Goal: Task Accomplishment & Management: Manage account settings

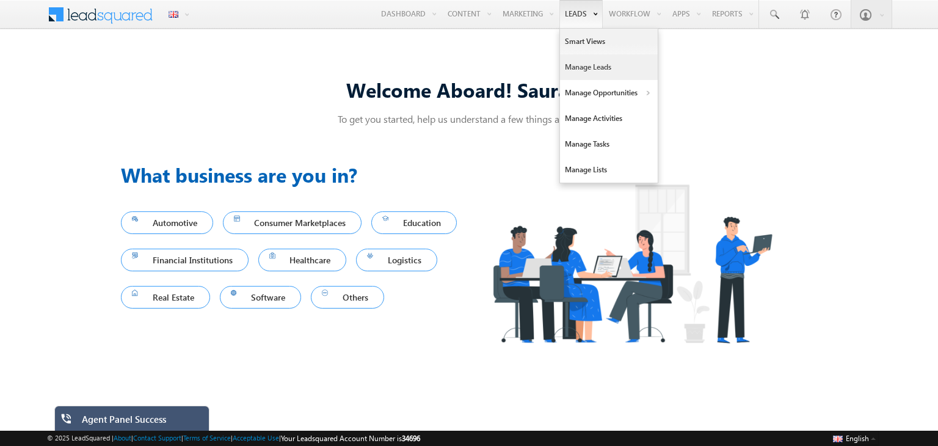
click at [582, 64] on link "Manage Leads" at bounding box center [609, 67] width 98 height 26
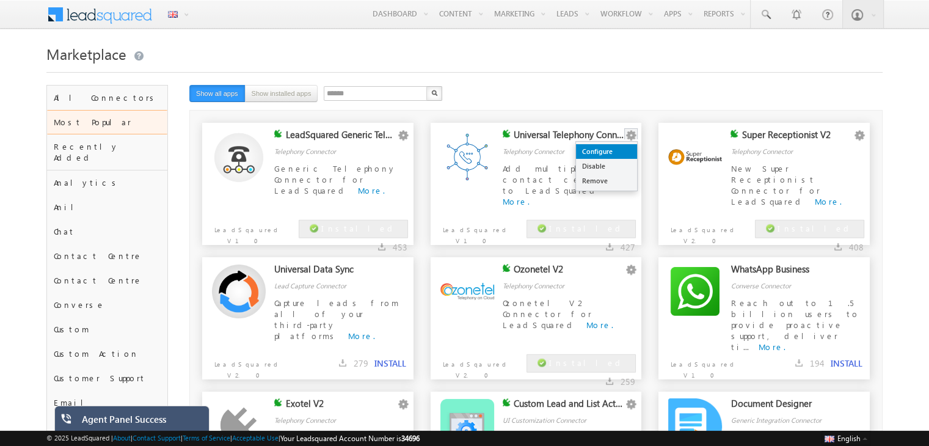
click at [611, 156] on link "Configure" at bounding box center [606, 151] width 61 height 15
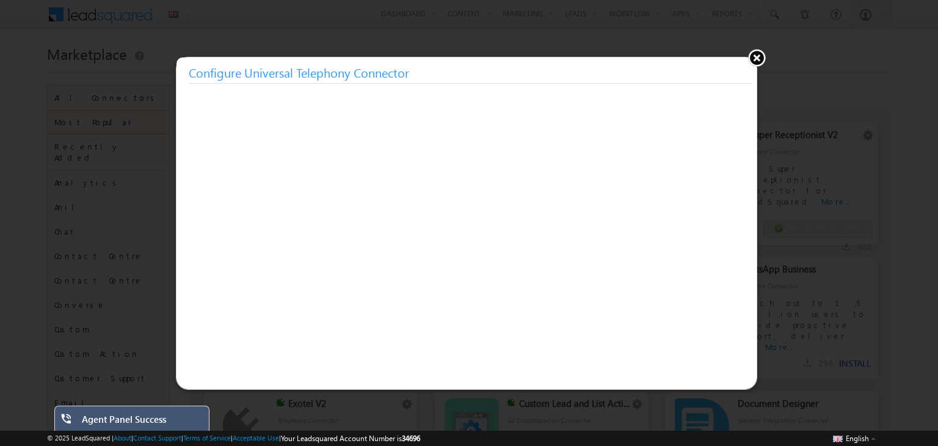
click at [750, 53] on button at bounding box center [756, 57] width 18 height 18
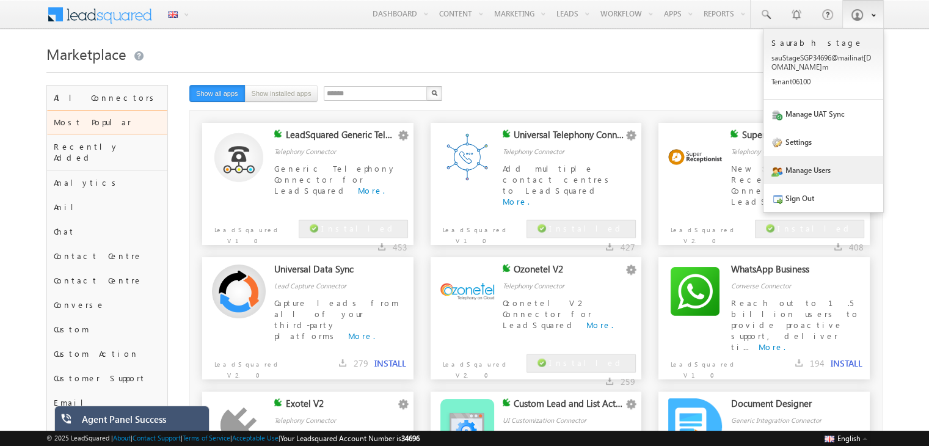
click at [811, 162] on link "Manage Users" at bounding box center [823, 170] width 120 height 28
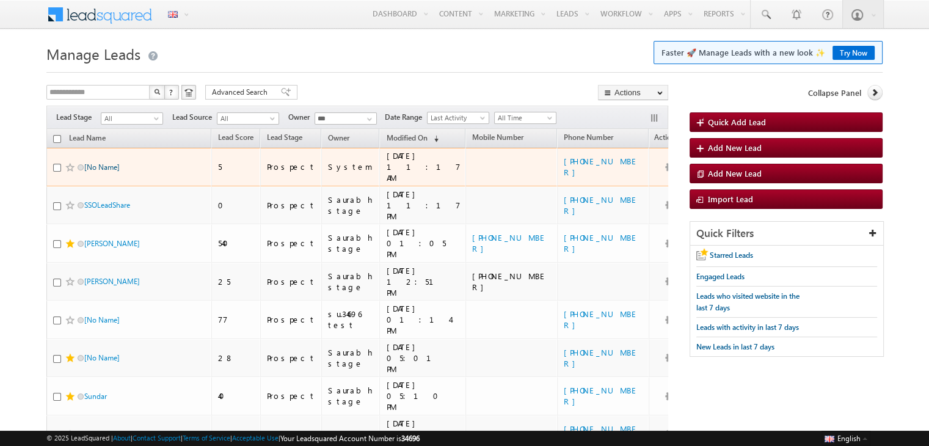
click at [93, 162] on link "[No Name]" at bounding box center [101, 166] width 35 height 9
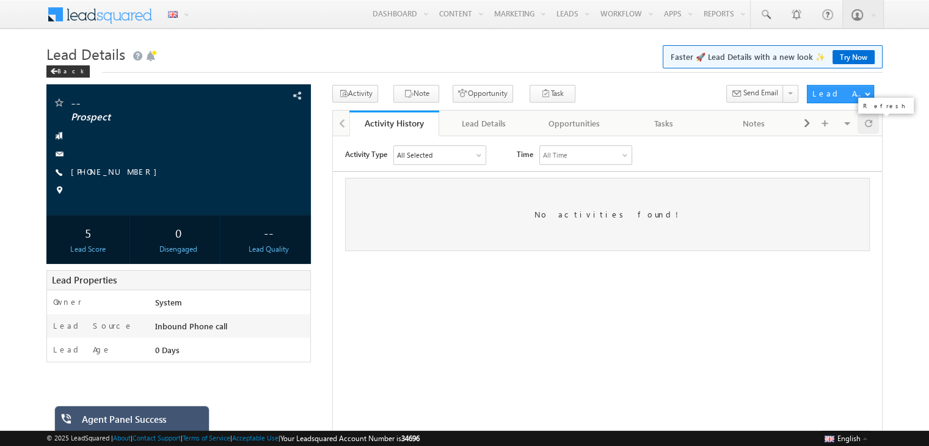
click at [862, 117] on div at bounding box center [867, 122] width 21 height 21
click at [478, 150] on div "All Selected" at bounding box center [440, 154] width 92 height 18
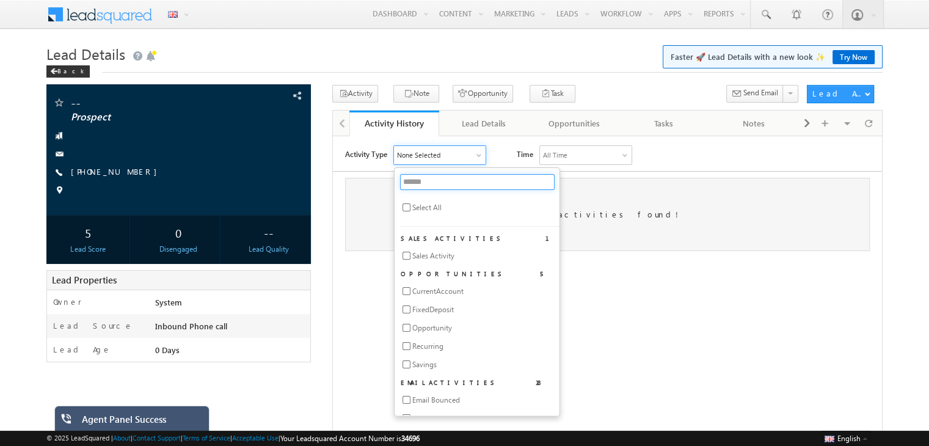
click at [421, 180] on input "text" at bounding box center [477, 181] width 154 height 16
type input "****"
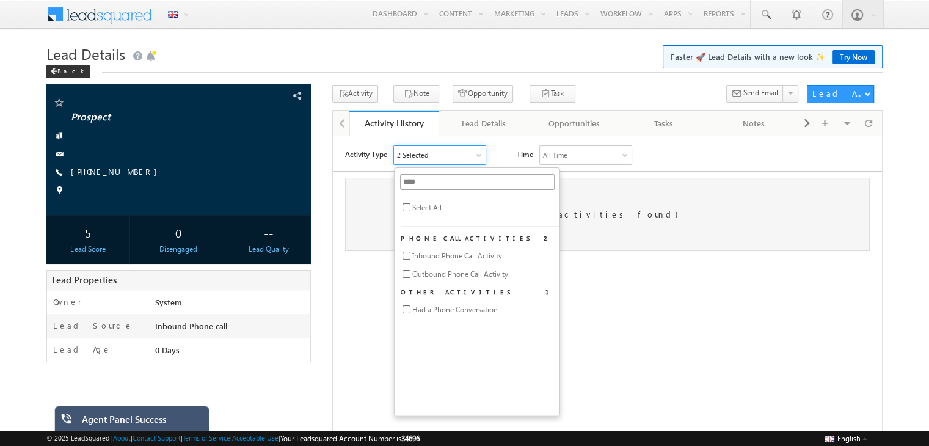
click at [365, 61] on h1 "Lead Details Faster 🚀 Lead Details with a new look ✨ Try Now" at bounding box center [464, 53] width 836 height 24
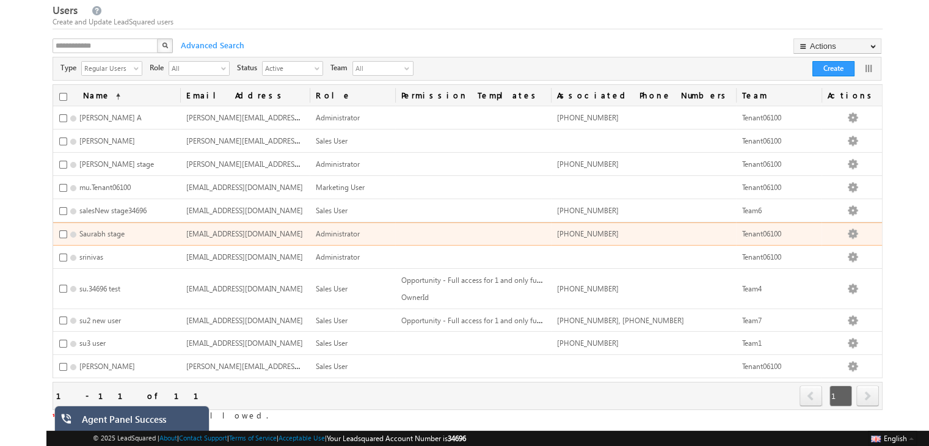
scroll to position [42, 0]
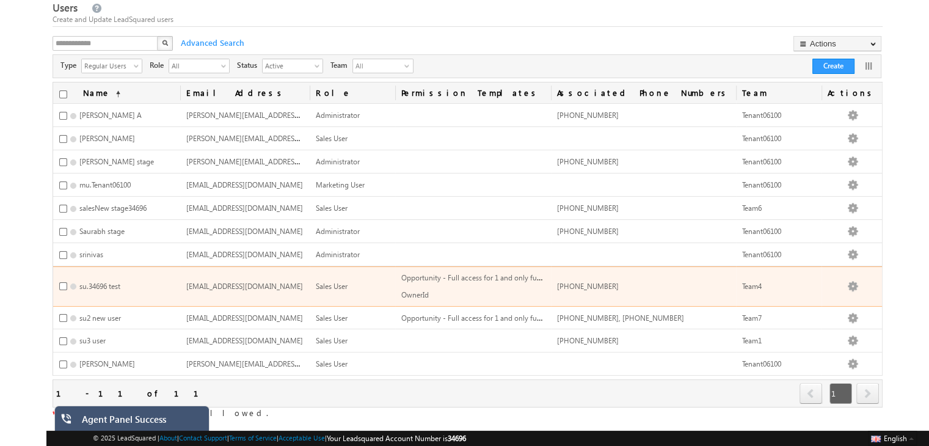
click at [619, 282] on span "[PHONE_NUMBER]" at bounding box center [588, 285] width 62 height 9
click at [619, 282] on span "+91-9559724705" at bounding box center [588, 285] width 62 height 9
copy span "9559724705"
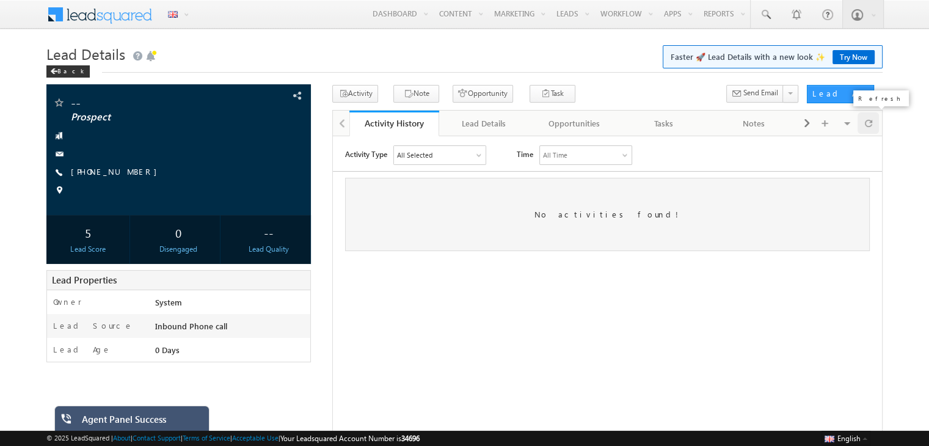
click at [867, 125] on span at bounding box center [868, 122] width 7 height 21
click at [873, 123] on div at bounding box center [867, 122] width 21 height 21
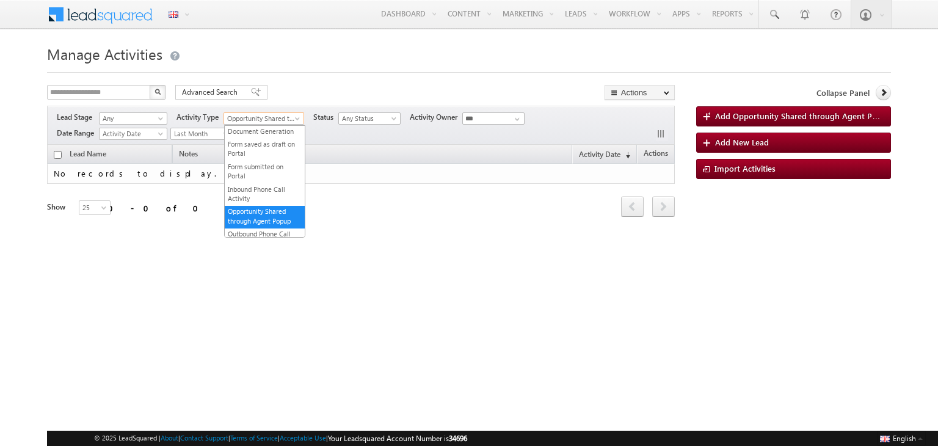
click at [281, 114] on span "Opportunity Shared through Agent Popup" at bounding box center [261, 118] width 74 height 11
click at [246, 202] on link "Inbound Phone Call Activity" at bounding box center [265, 193] width 80 height 19
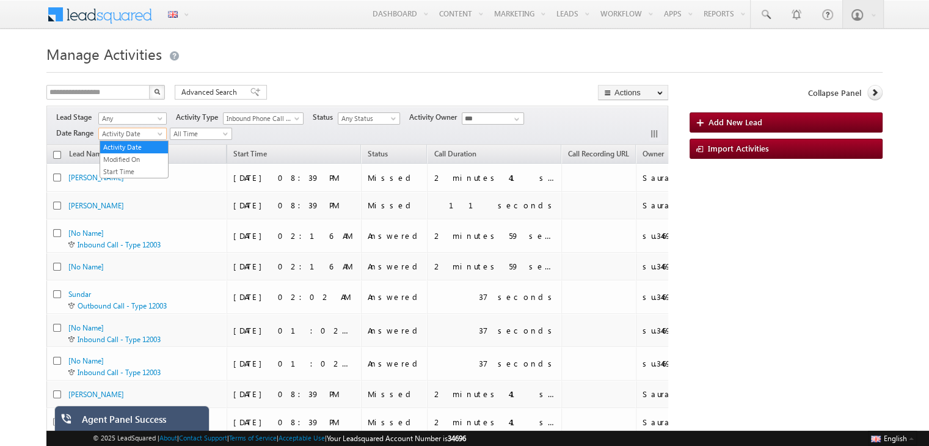
click at [156, 130] on span "Activity Date" at bounding box center [131, 133] width 64 height 11
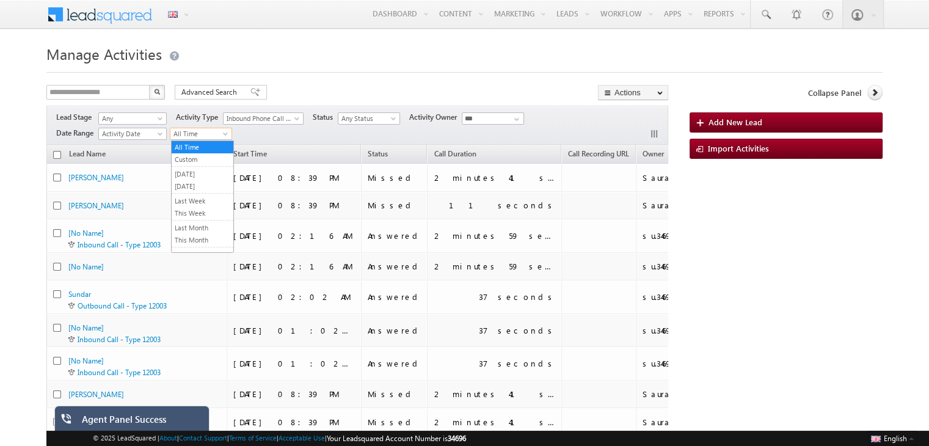
click at [212, 133] on span "All Time" at bounding box center [199, 133] width 58 height 11
click at [226, 136] on span at bounding box center [227, 136] width 10 height 10
click at [187, 211] on link "This Week" at bounding box center [203, 213] width 62 height 11
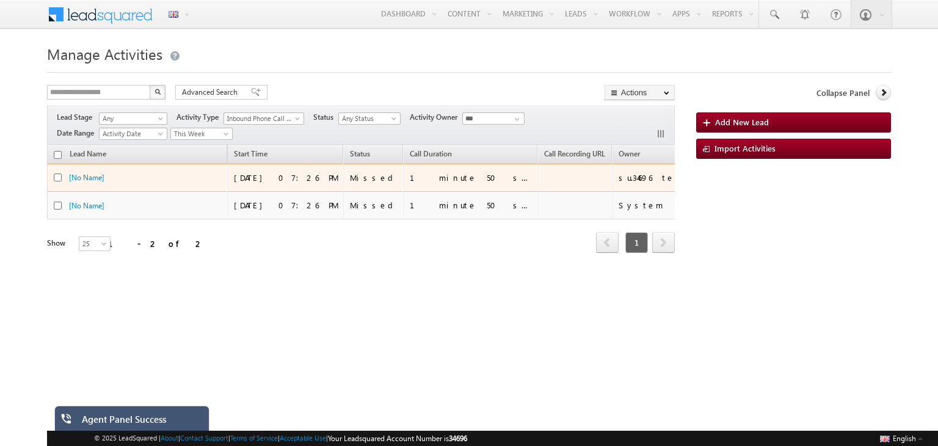
click at [148, 178] on div "[No Name]" at bounding box center [130, 178] width 122 height 12
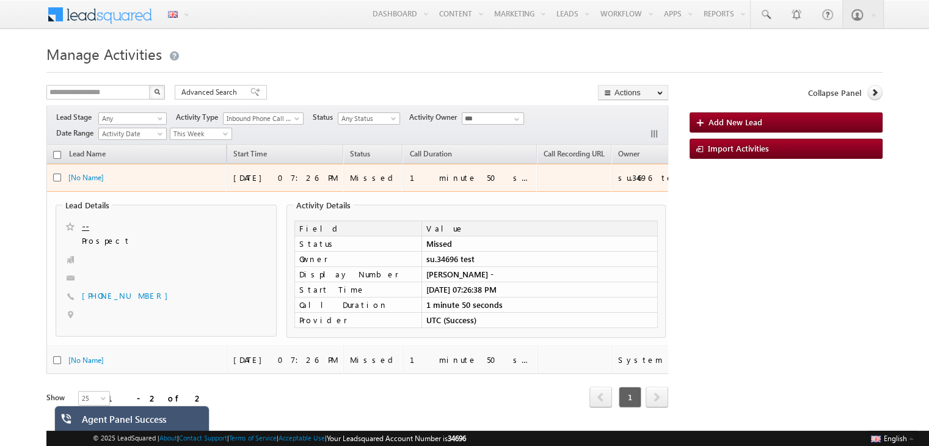
scroll to position [33, 0]
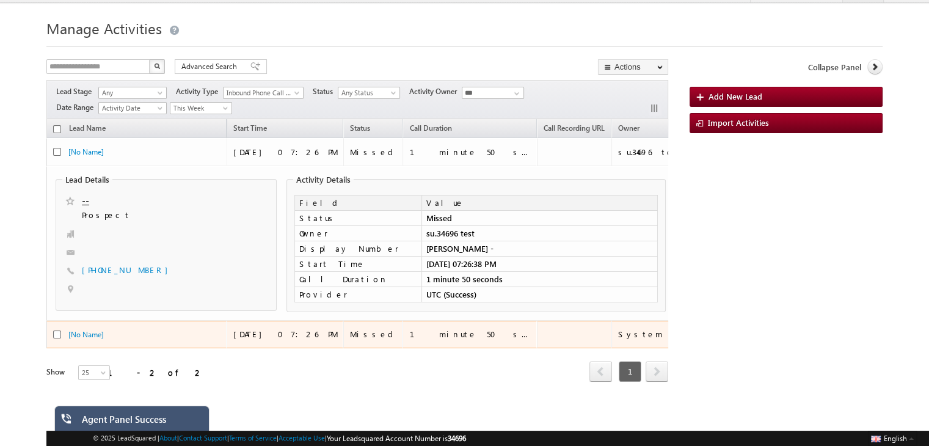
click at [169, 329] on div "[No Name]" at bounding box center [129, 335] width 122 height 12
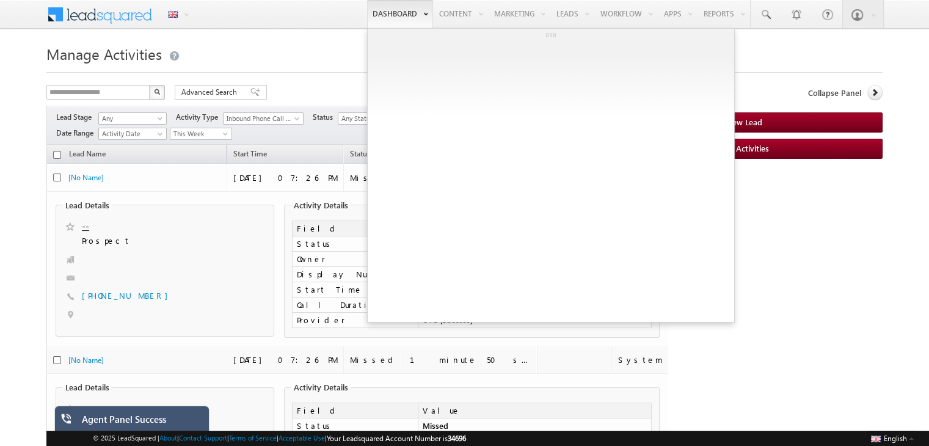
scroll to position [0, 0]
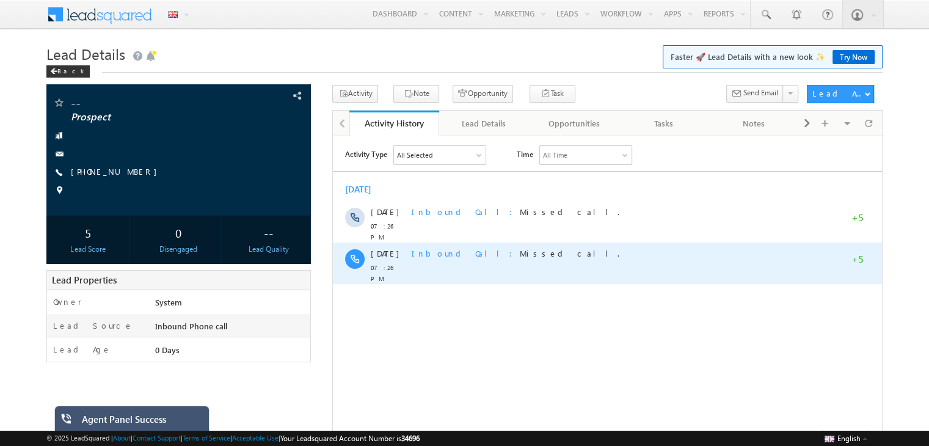
click at [432, 251] on span "Inbound Call" at bounding box center [466, 252] width 108 height 10
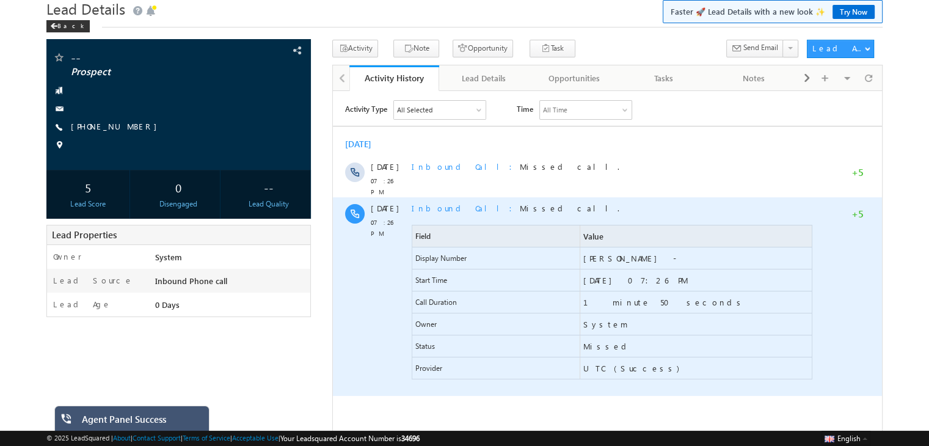
scroll to position [65, 0]
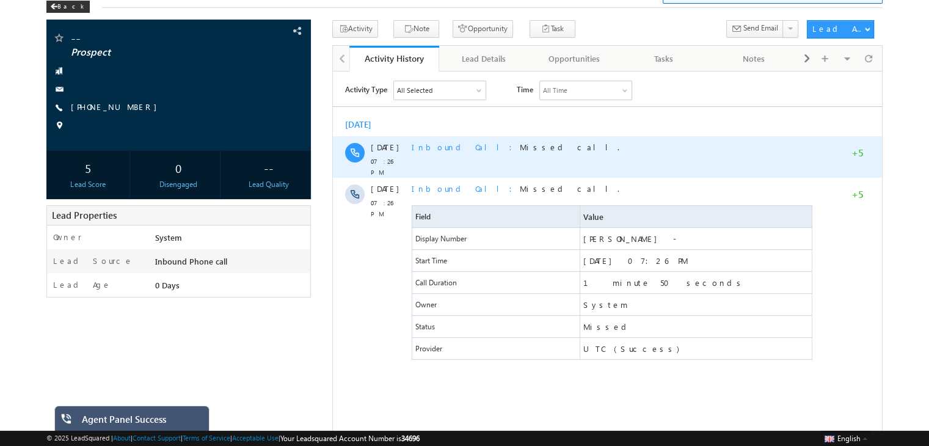
click at [435, 145] on span "Inbound Call" at bounding box center [466, 146] width 108 height 10
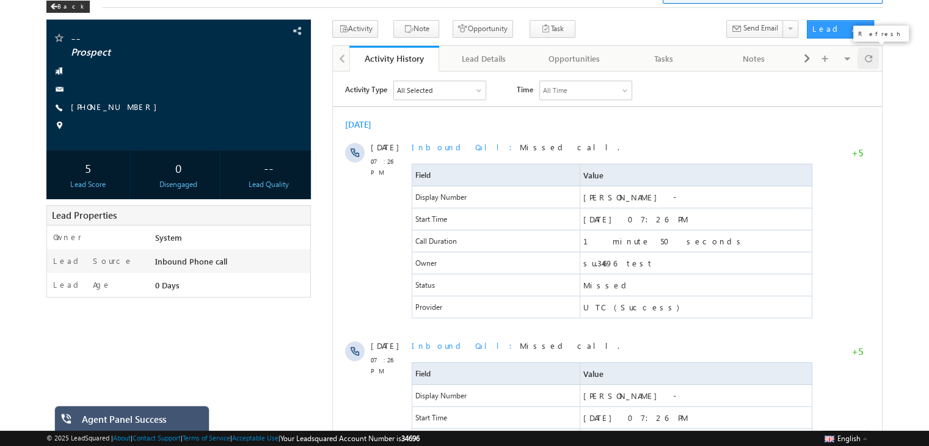
click at [872, 57] on div at bounding box center [867, 58] width 21 height 21
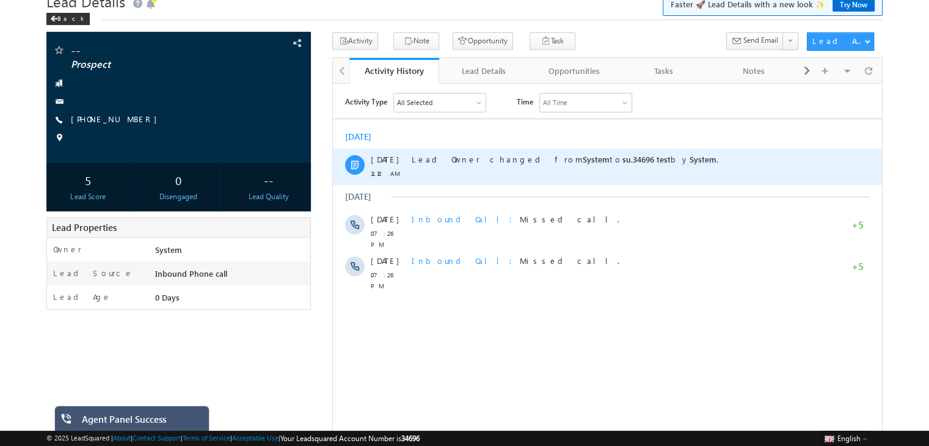
scroll to position [29, 0]
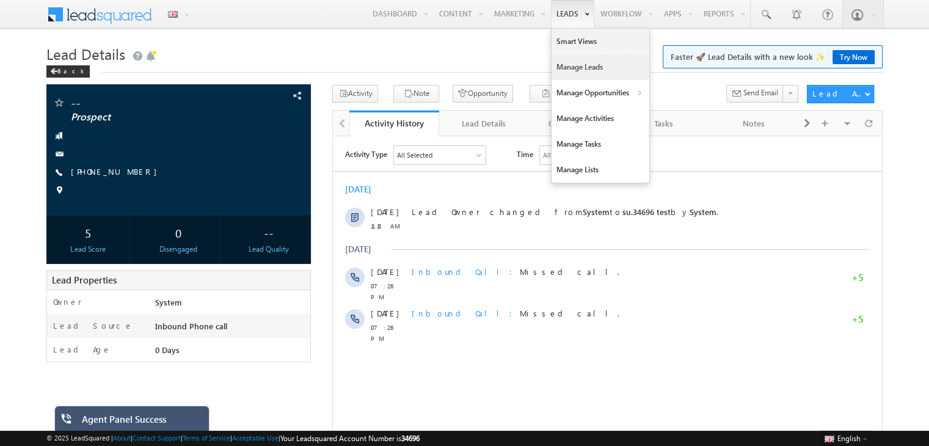
click at [568, 66] on link "Manage Leads" at bounding box center [600, 67] width 98 height 26
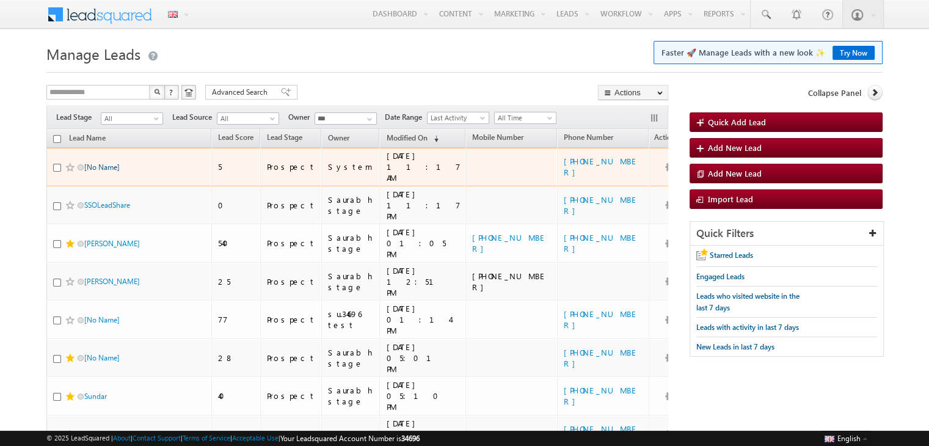
click at [95, 162] on link "[No Name]" at bounding box center [101, 166] width 35 height 9
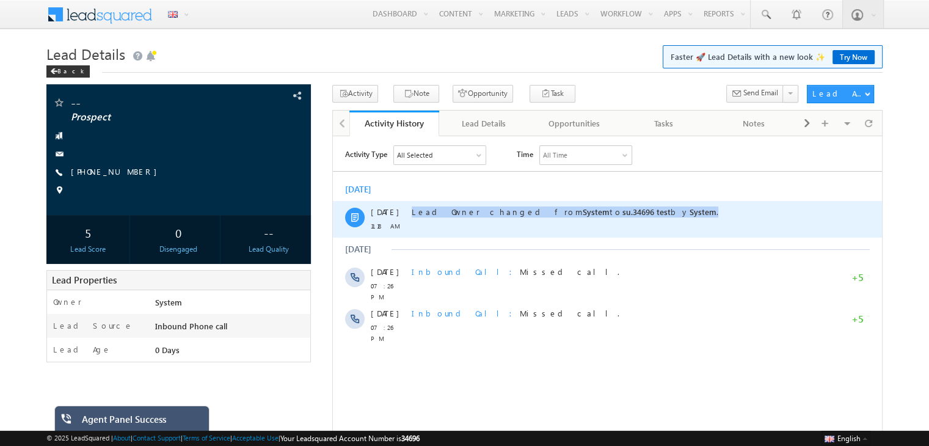
drag, startPoint x: 410, startPoint y: 211, endPoint x: 638, endPoint y: 217, distance: 228.4
click at [638, 217] on div "02 Sep 11:18 AM Lead Owner changed from System to su.34696 test by System ." at bounding box center [607, 218] width 549 height 37
copy span "Lead Owner changed from System to su.34696 test by System ."
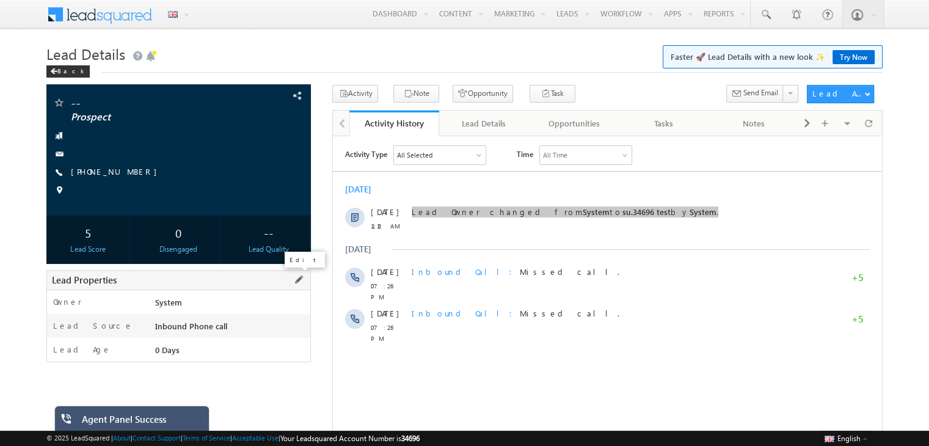
click at [297, 278] on span at bounding box center [298, 279] width 13 height 13
click at [286, 306] on span at bounding box center [289, 305] width 10 height 10
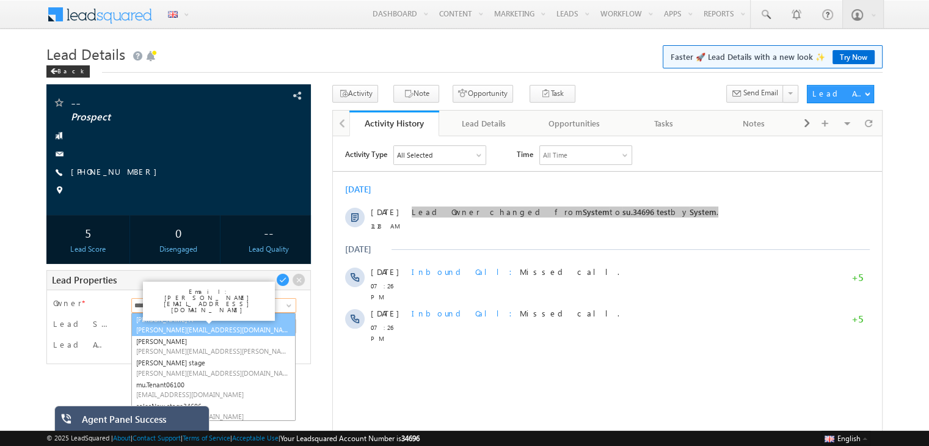
click at [210, 323] on link "Bhargavi A Bhargavi.Tenant06100@mailinator.com" at bounding box center [213, 324] width 164 height 23
type input "**********"
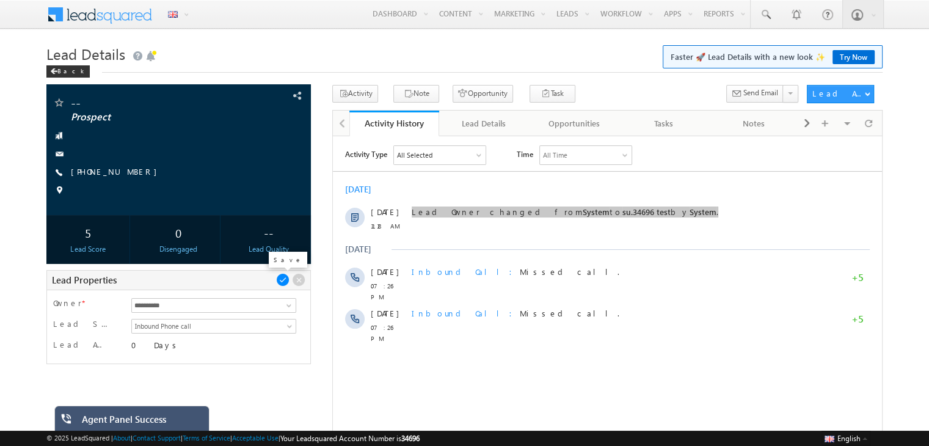
click at [280, 278] on span at bounding box center [282, 279] width 13 height 13
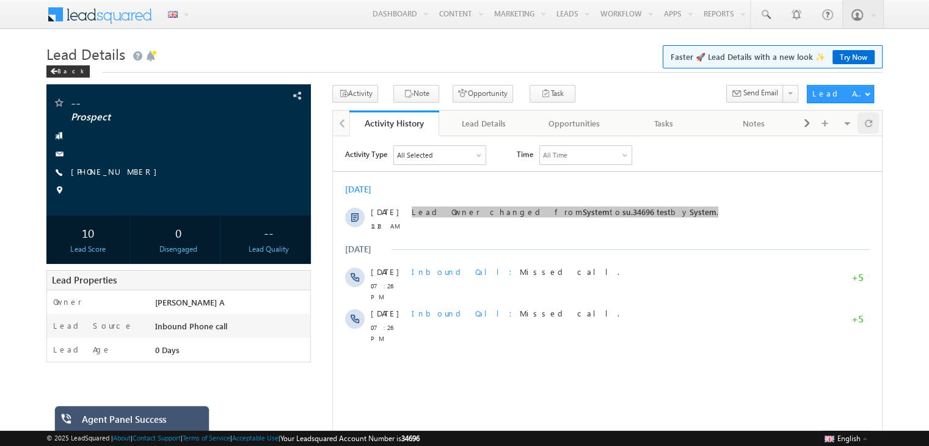
click at [868, 122] on span at bounding box center [868, 122] width 7 height 21
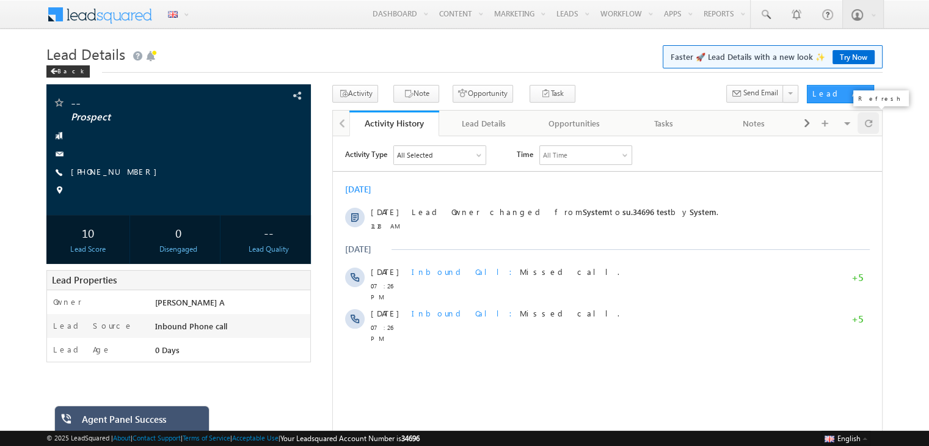
click at [871, 122] on span at bounding box center [868, 122] width 7 height 21
click at [476, 151] on div "All Selected" at bounding box center [440, 154] width 92 height 18
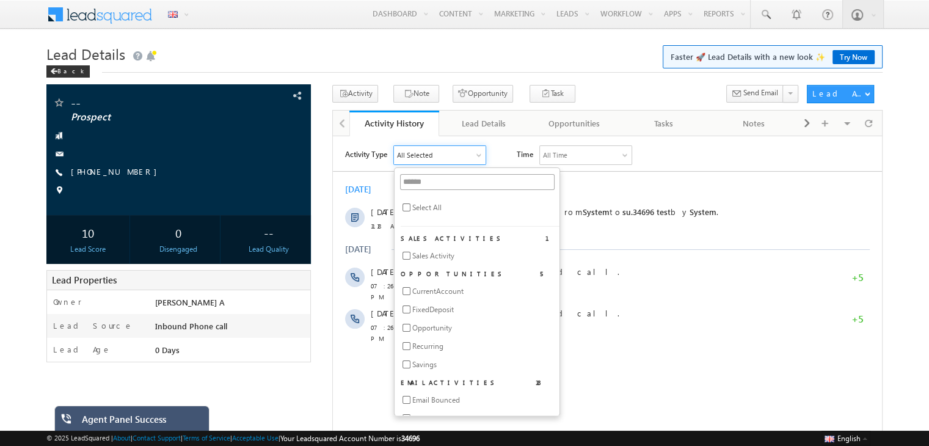
click at [656, 167] on div "Activity Type All Selected Select All Sales Activities 1 Sales Activity Opportu…" at bounding box center [607, 244] width 549 height 198
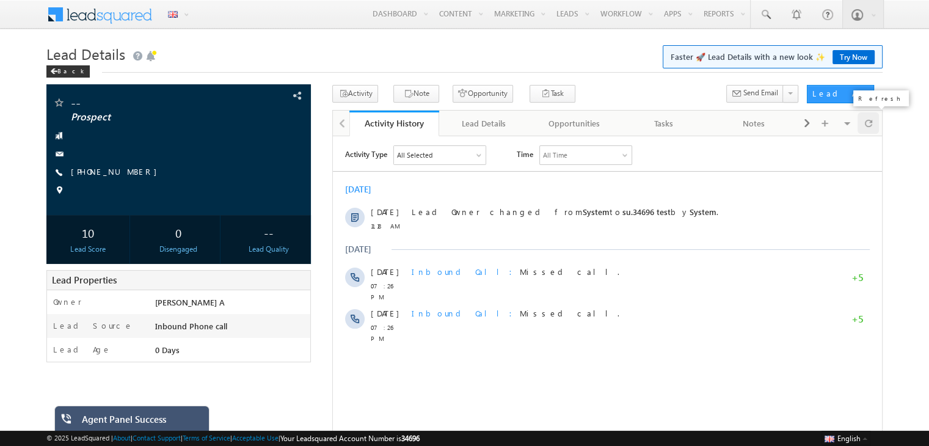
click at [867, 127] on span at bounding box center [868, 122] width 7 height 21
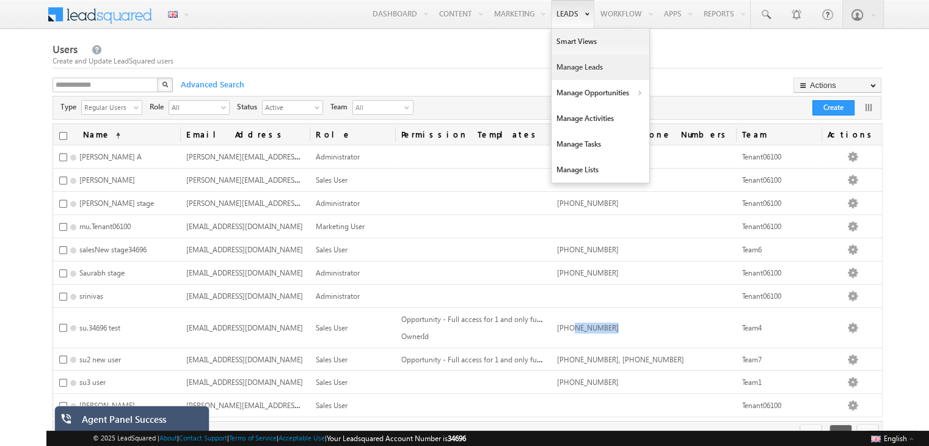
click at [569, 64] on link "Manage Leads" at bounding box center [600, 67] width 98 height 26
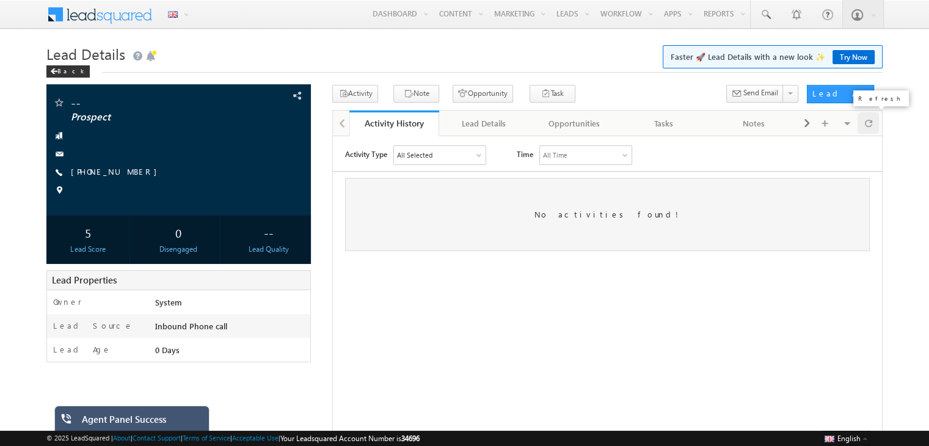
click at [868, 126] on span at bounding box center [868, 122] width 7 height 21
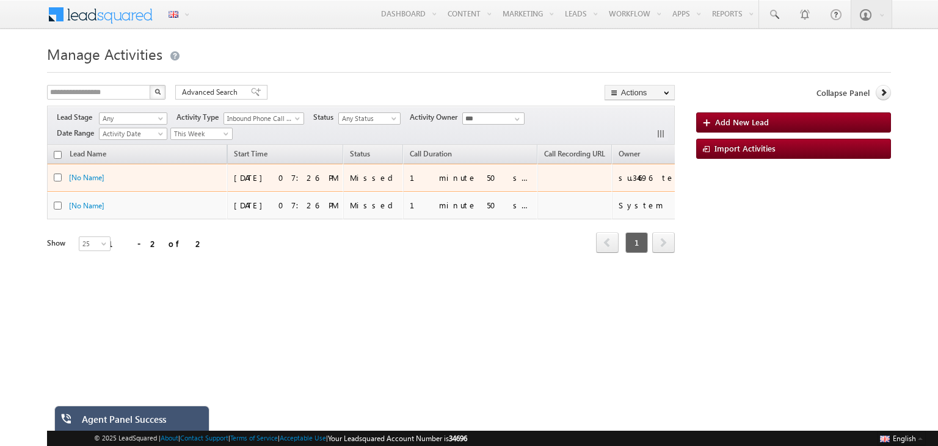
click at [171, 170] on td "[No Name]" at bounding box center [137, 178] width 180 height 28
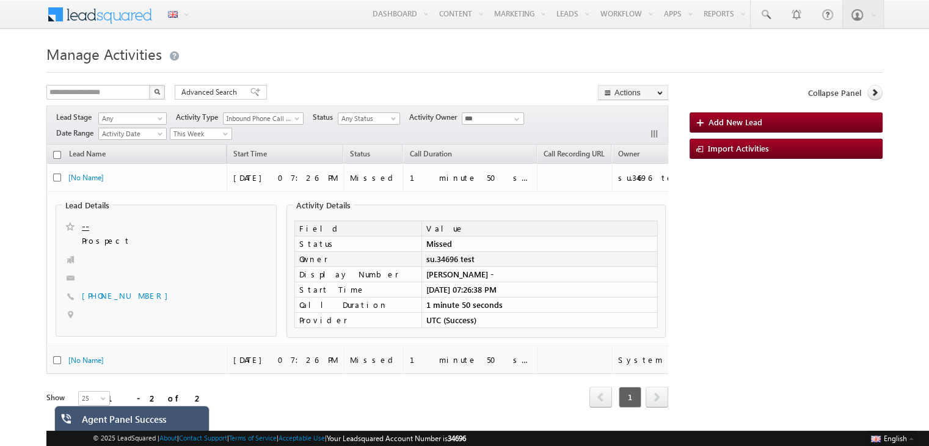
scroll to position [33, 0]
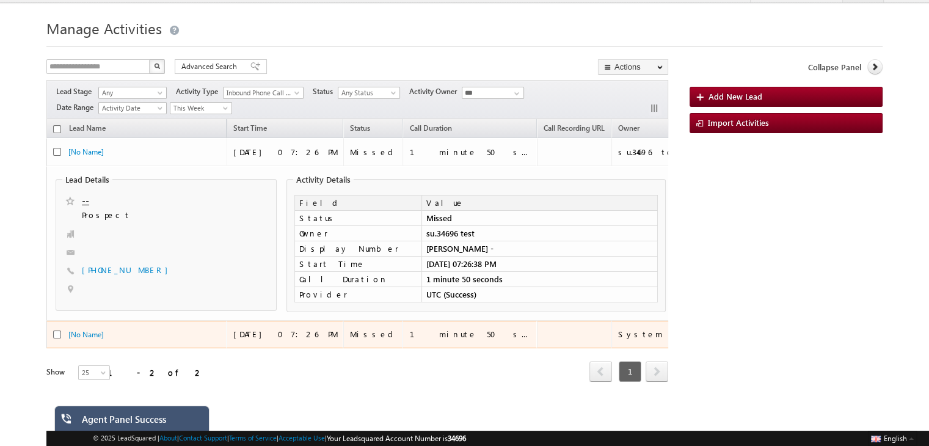
click at [185, 329] on div "[No Name]" at bounding box center [129, 335] width 122 height 12
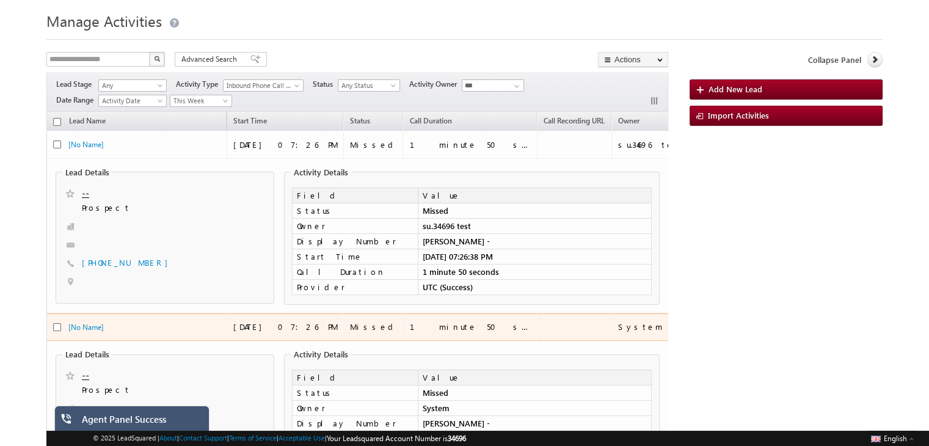
click at [185, 321] on div "[No Name]" at bounding box center [129, 327] width 122 height 12
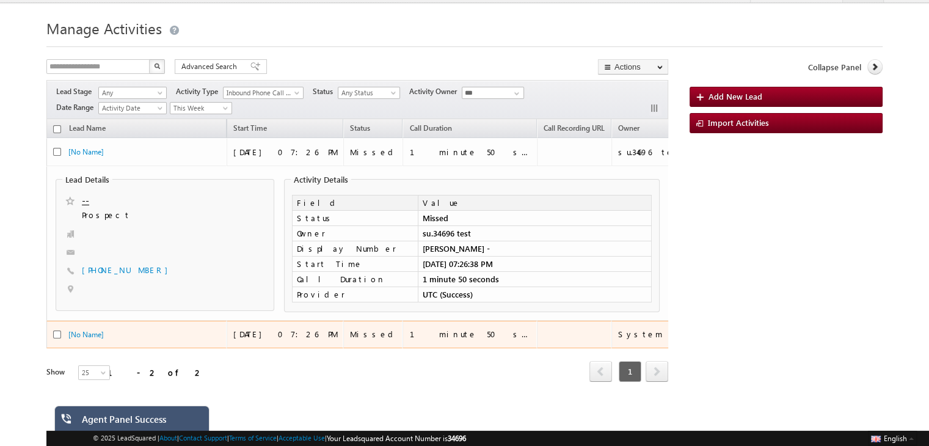
click at [185, 329] on div "[No Name]" at bounding box center [129, 335] width 122 height 12
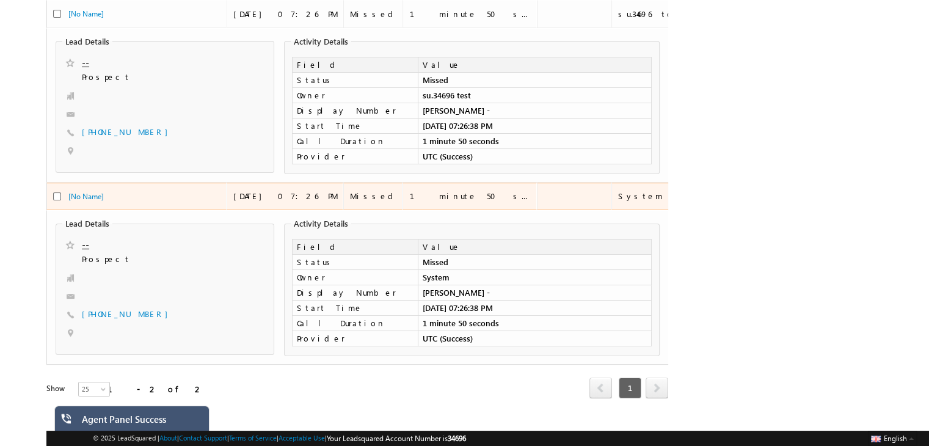
scroll to position [166, 0]
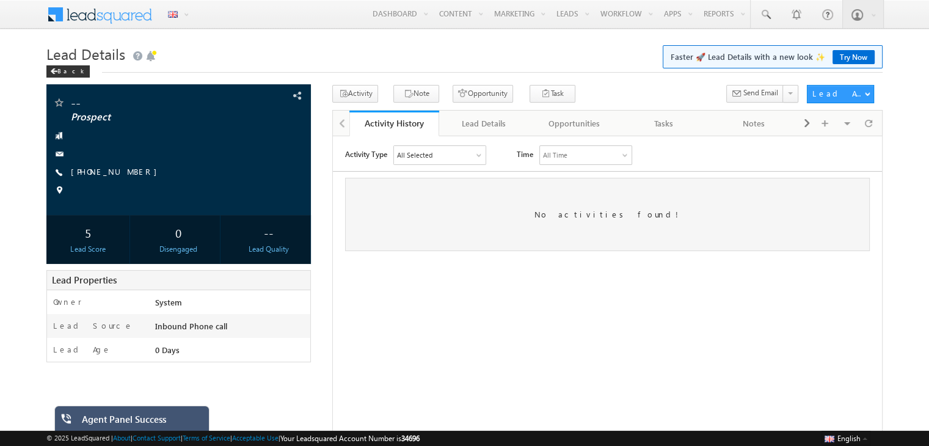
click at [477, 154] on div at bounding box center [479, 155] width 6 height 6
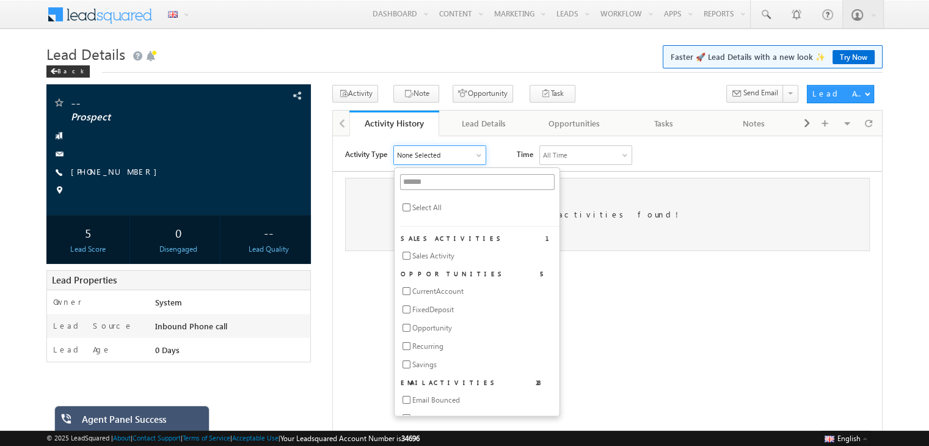
click at [680, 150] on div "Activity Type None Selected Select All Sales Activities 1 Sales Activity Opport…" at bounding box center [613, 155] width 537 height 20
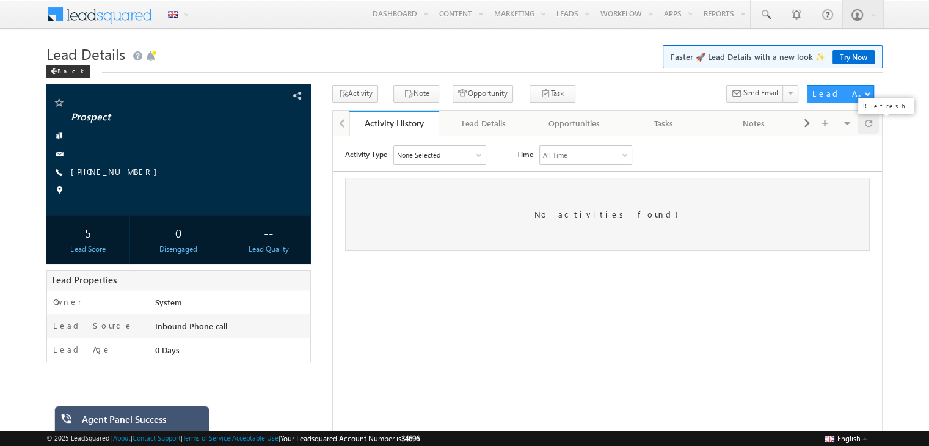
click at [862, 130] on div at bounding box center [867, 122] width 21 height 21
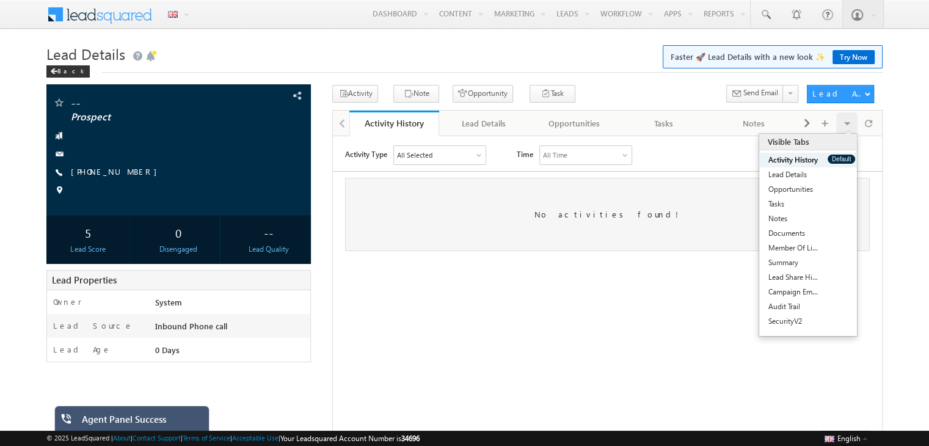
click at [479, 154] on div at bounding box center [479, 155] width 6 height 6
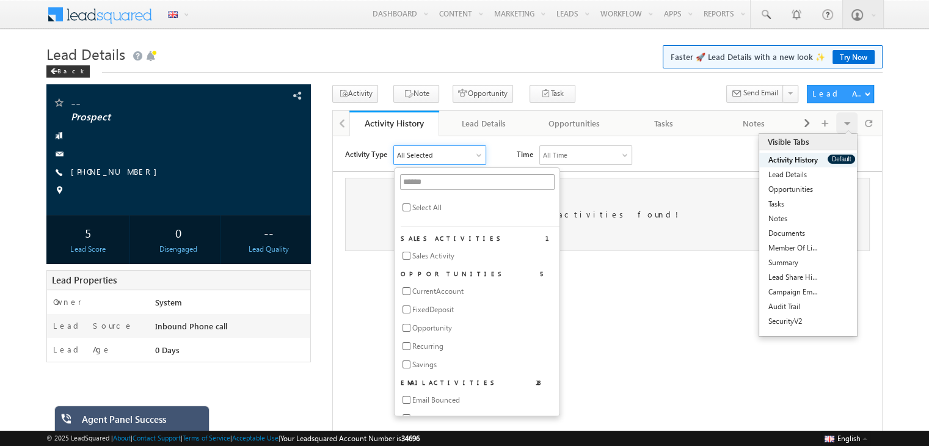
click at [401, 209] on li "Select All" at bounding box center [480, 210] width 159 height 18
click at [421, 180] on input "text" at bounding box center [477, 181] width 154 height 16
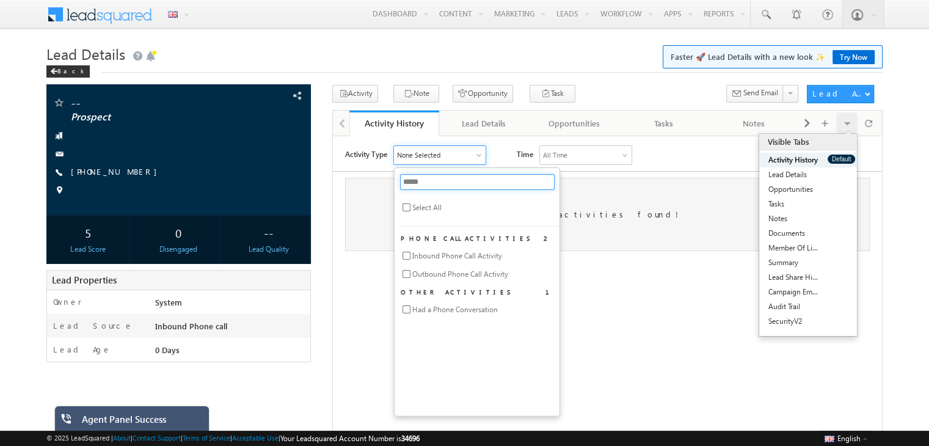
type input "*****"
click at [733, 151] on div "Activity Type 2 Selected ***** Select All Phone Call Activities 2 Inbound Phone…" at bounding box center [613, 155] width 537 height 20
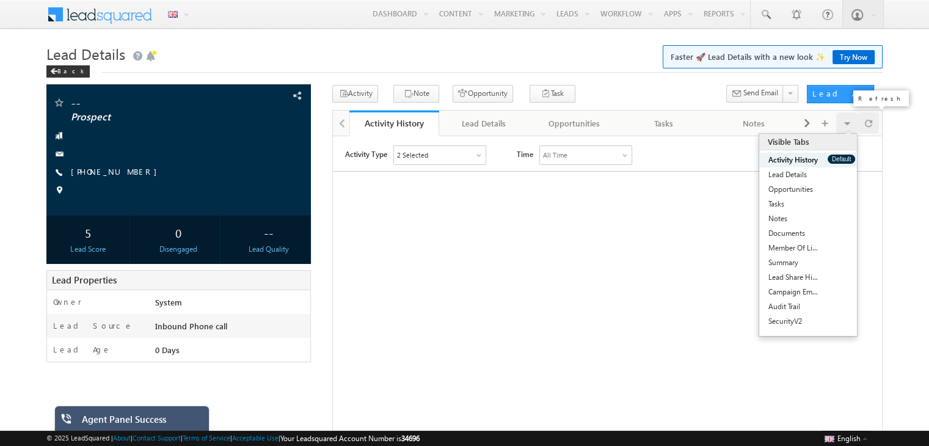
click at [867, 124] on span at bounding box center [868, 122] width 7 height 21
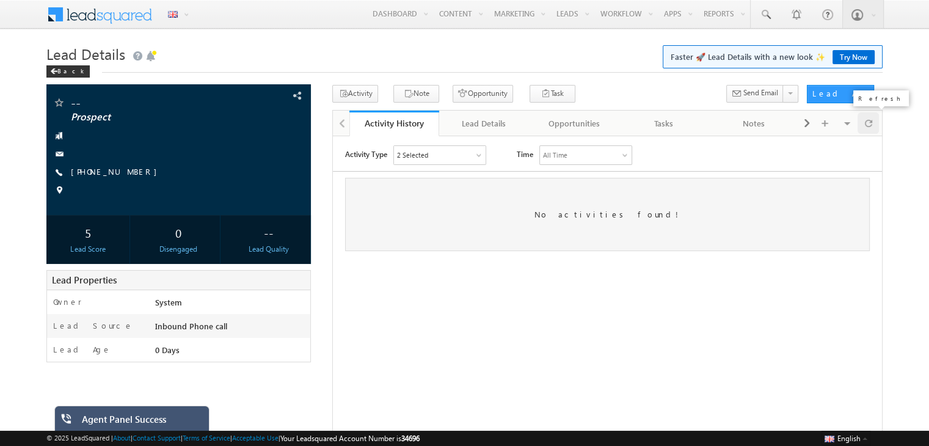
click at [870, 118] on span at bounding box center [868, 122] width 7 height 21
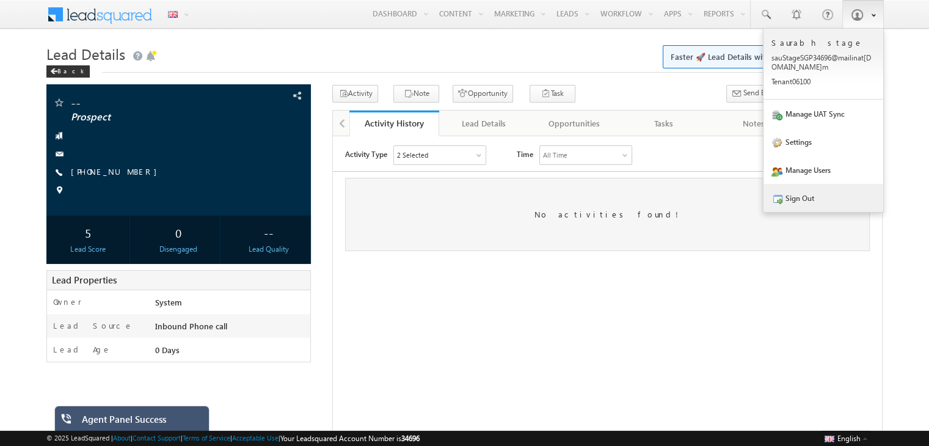
click at [791, 195] on link "Sign Out" at bounding box center [823, 198] width 120 height 28
